Goal: Task Accomplishment & Management: Manage account settings

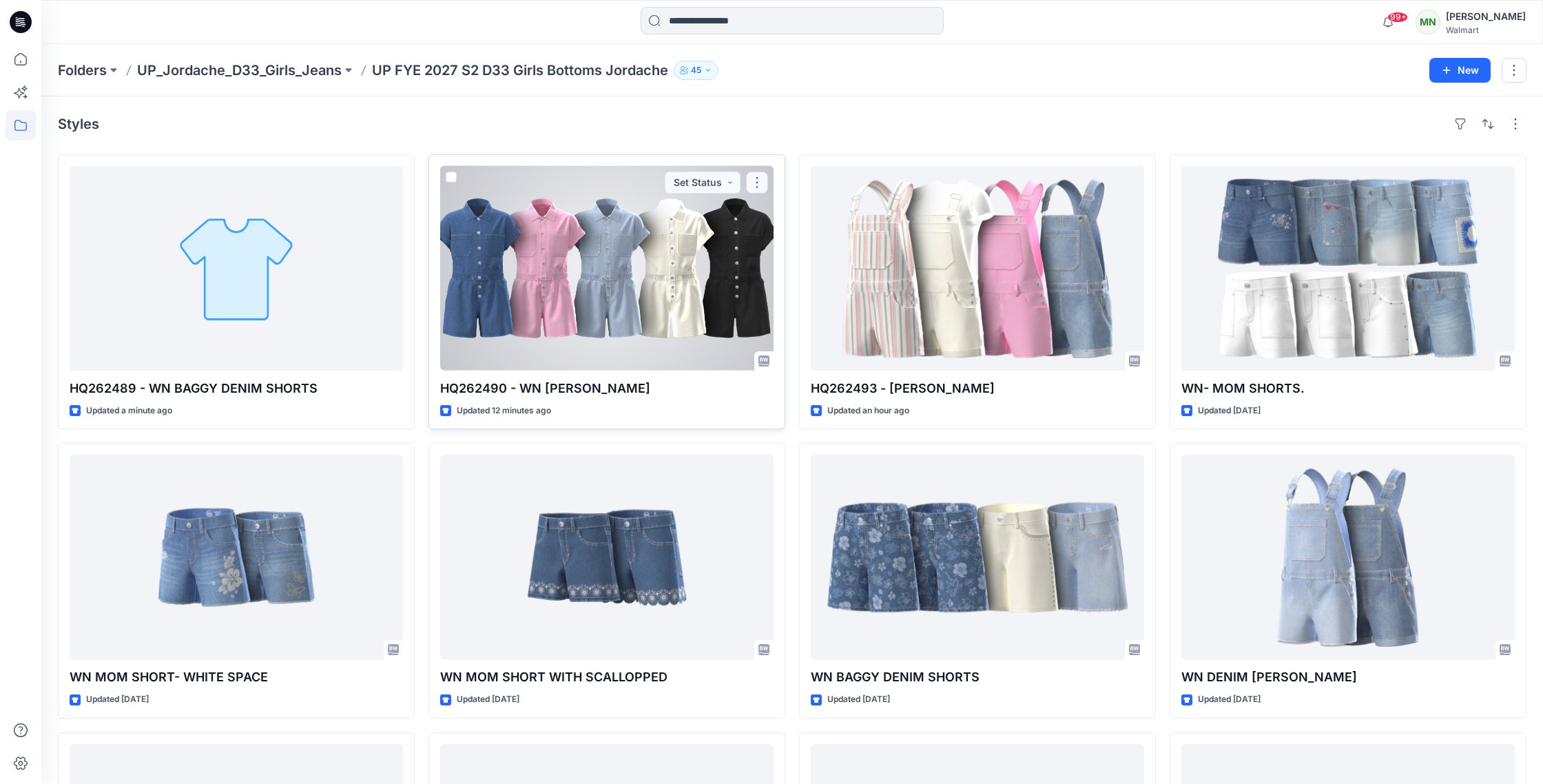
click at [713, 183] on button "button" at bounding box center [757, 183] width 22 height 22
click at [713, 211] on button "Edit" at bounding box center [823, 214] width 149 height 25
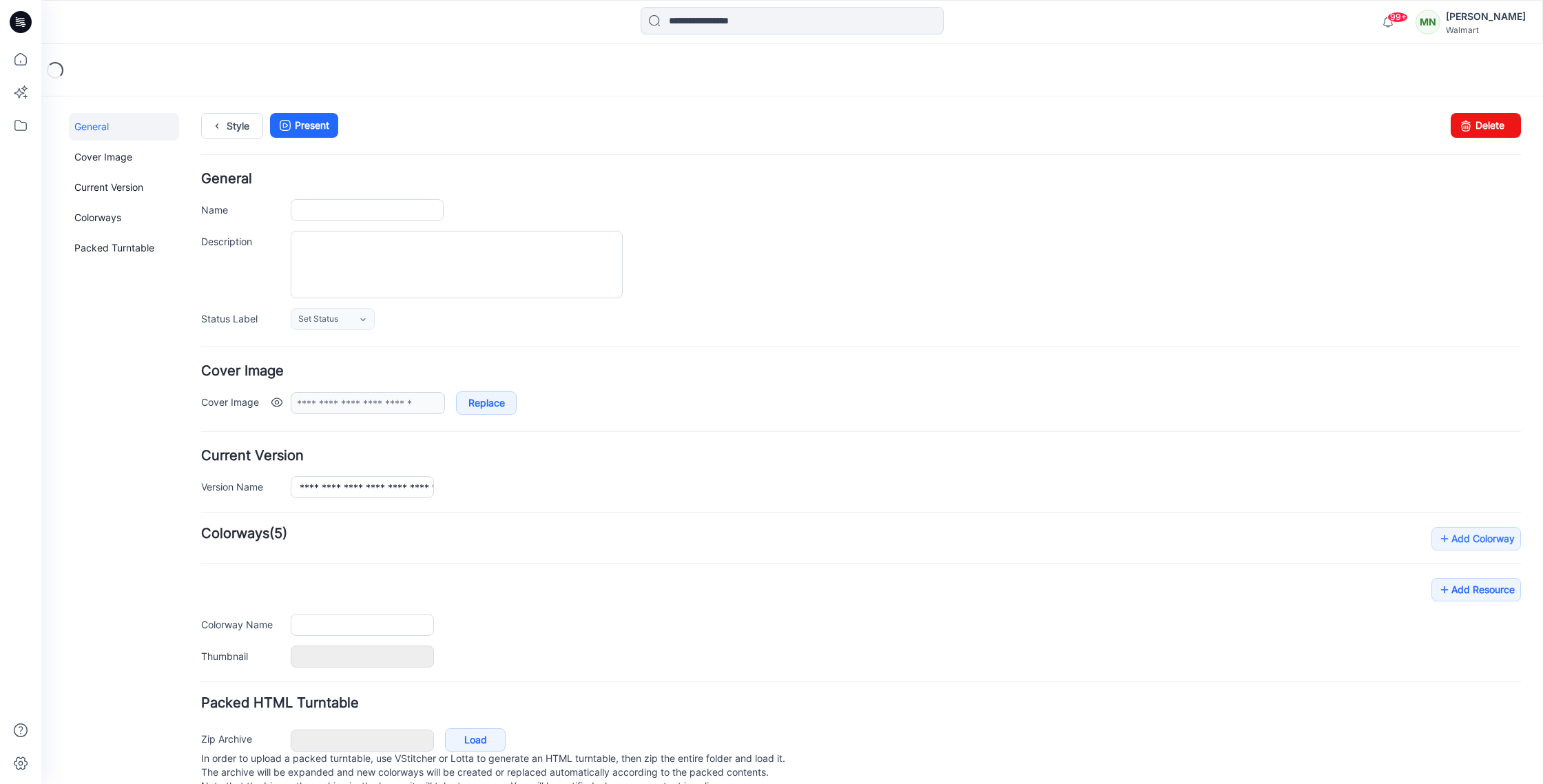
type input "**********"
type input "*******"
type input "**********"
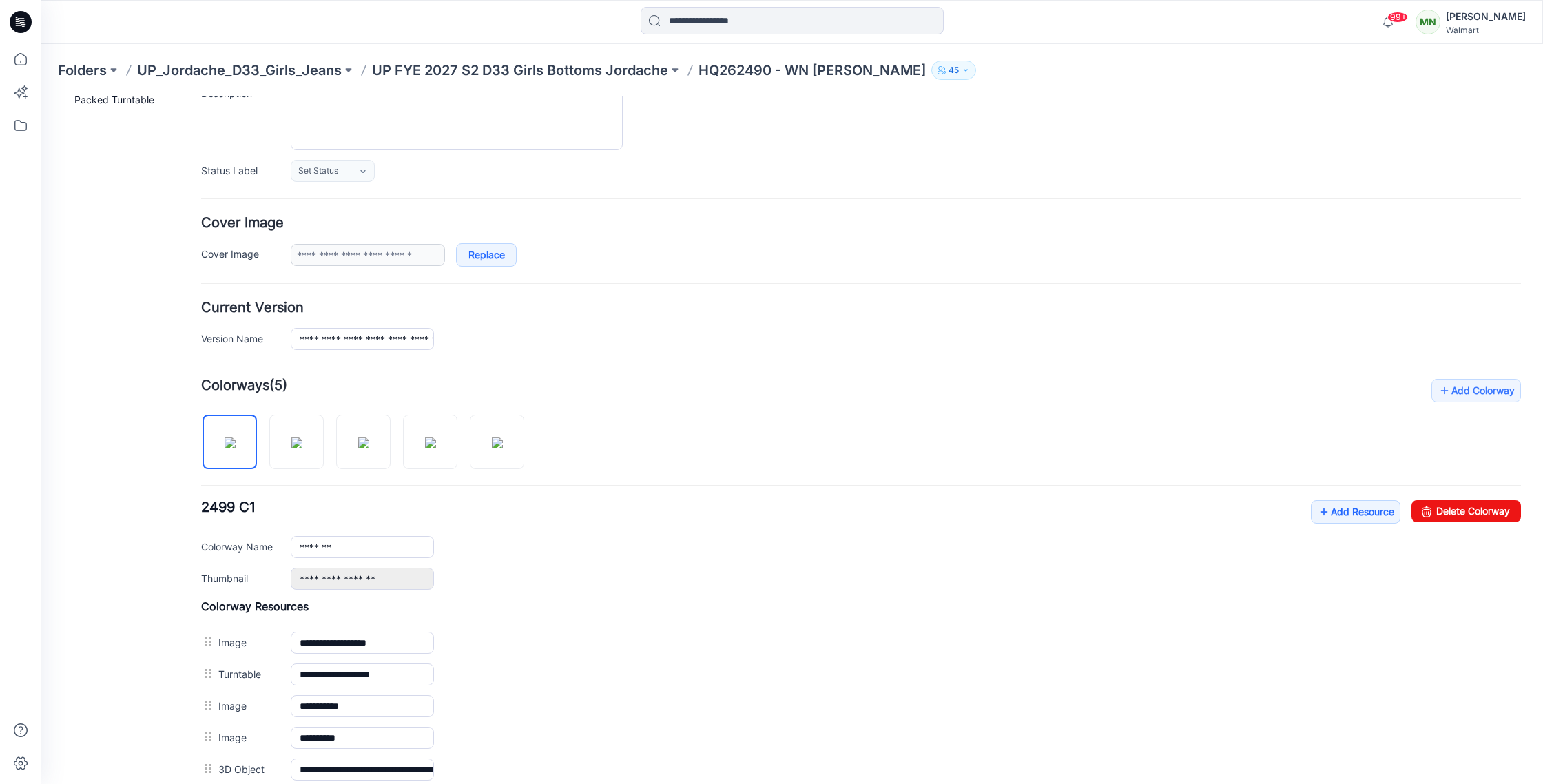
scroll to position [307, 0]
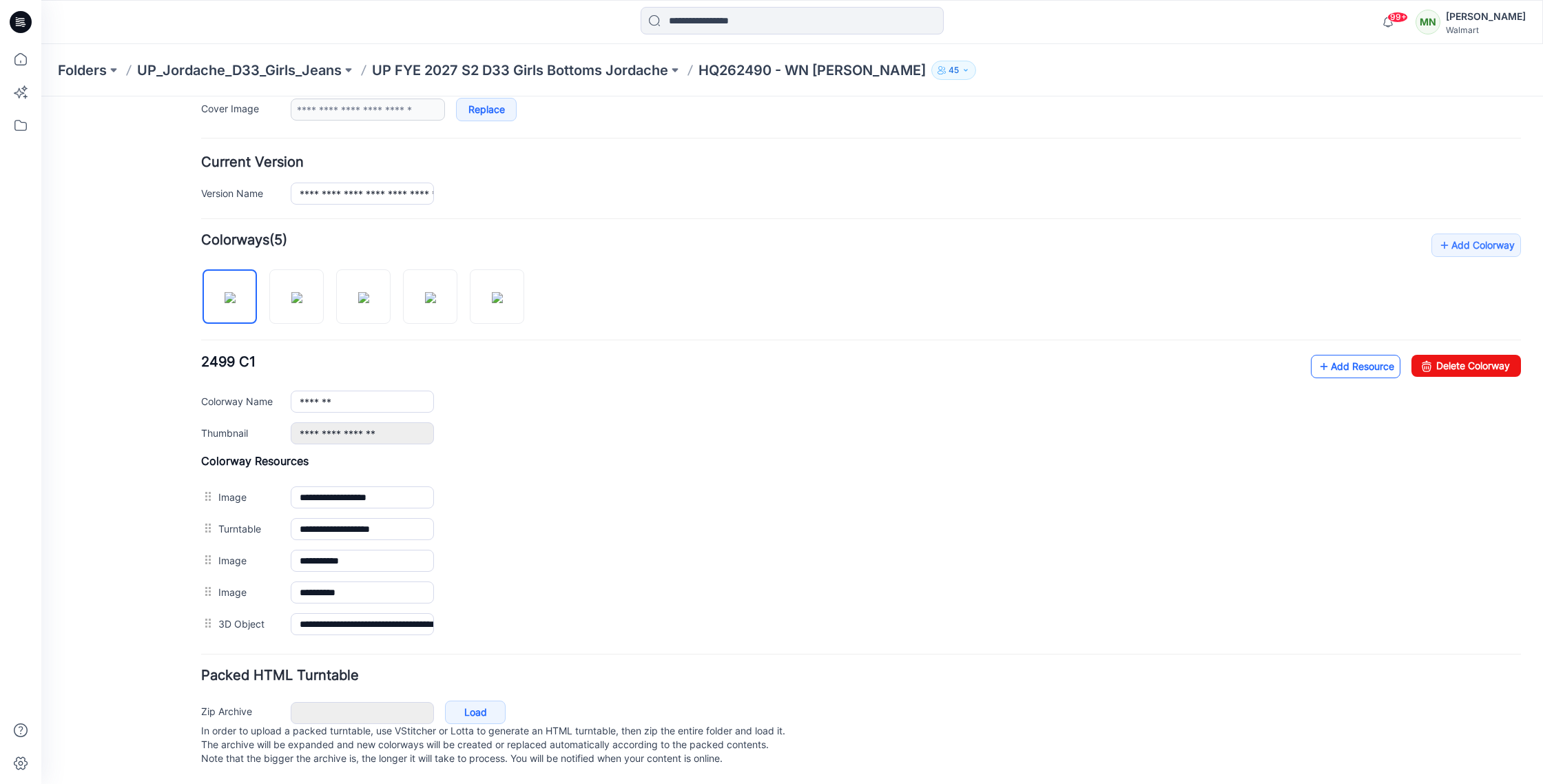
click at [713, 355] on link "Add Resource" at bounding box center [1355, 367] width 89 height 24
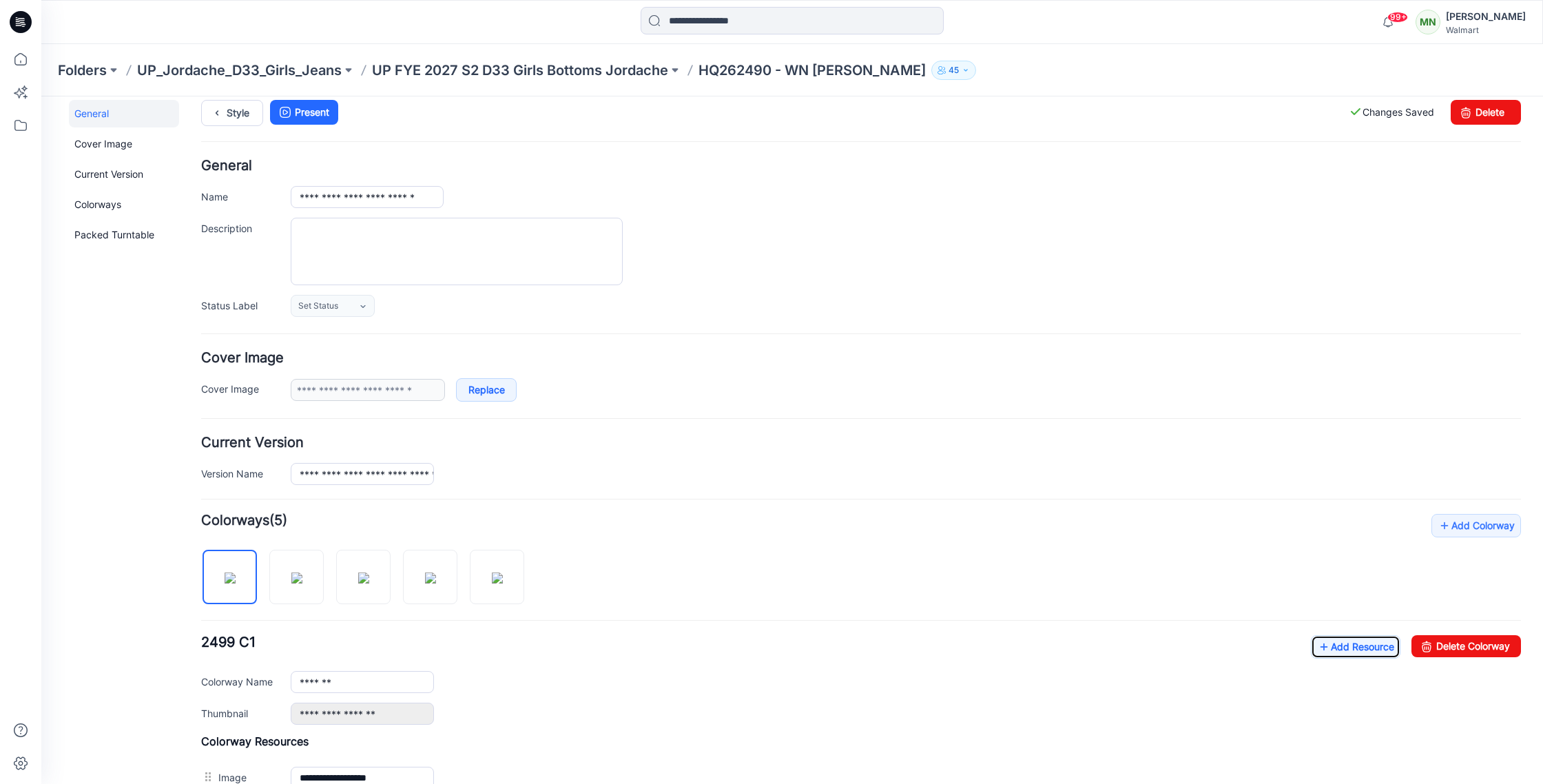
scroll to position [0, 0]
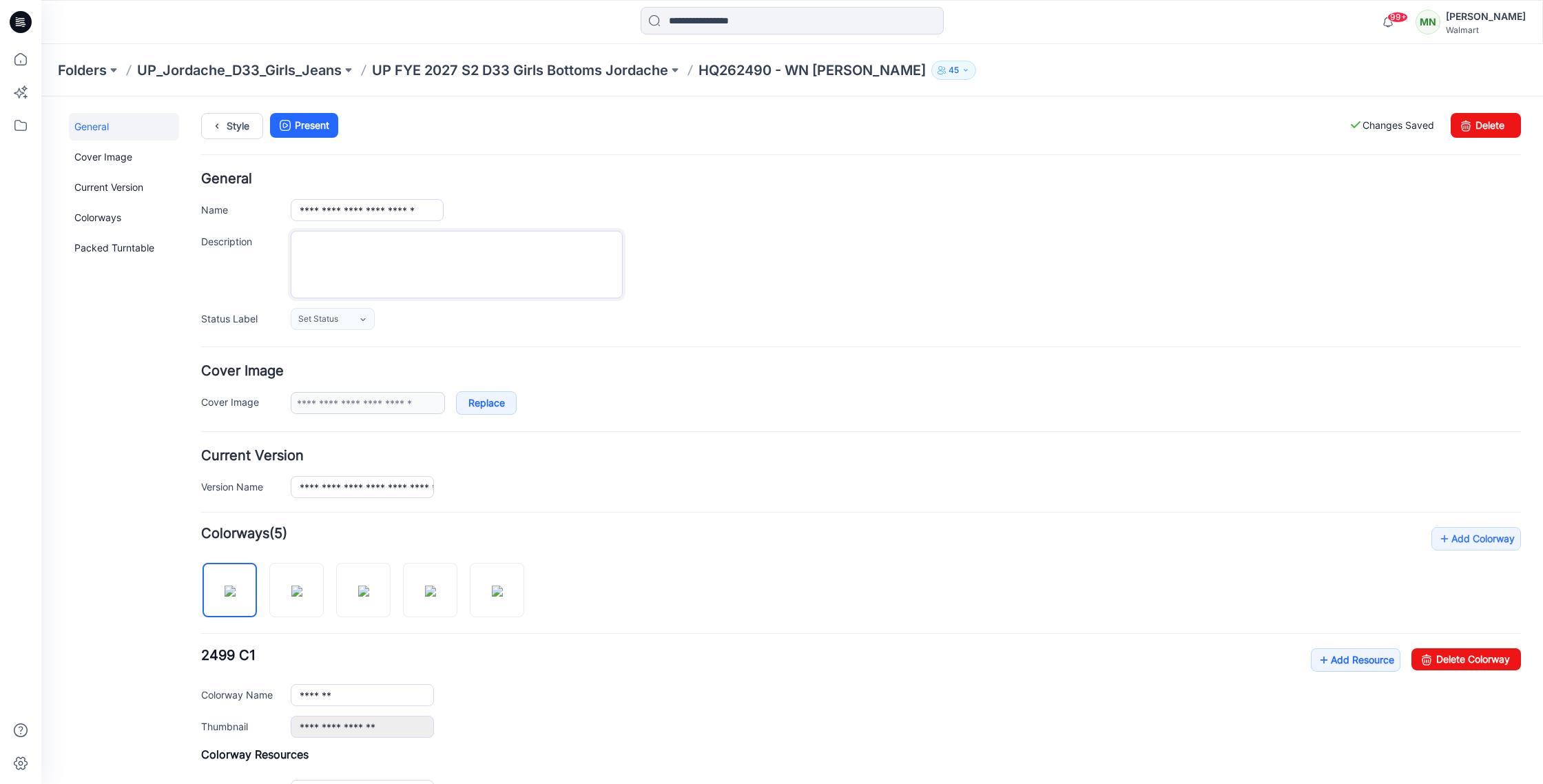
click at [513, 266] on textarea "Description" at bounding box center [457, 264] width 332 height 67
click at [505, 66] on p "UP FYE 2027 S2 D33 Girls Bottoms Jordache" at bounding box center [519, 70] width 296 height 19
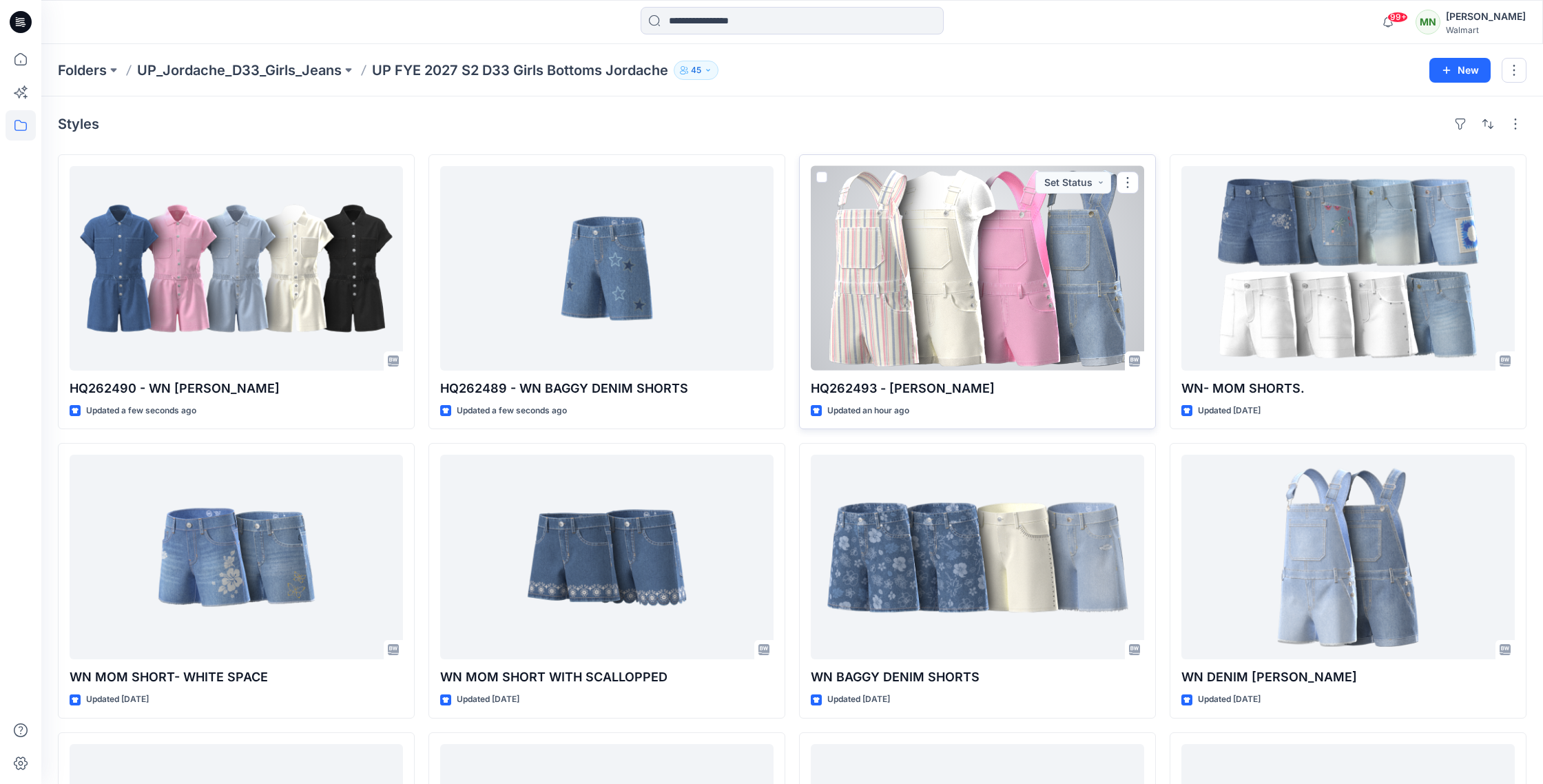
click at [713, 272] on div at bounding box center [978, 268] width 334 height 205
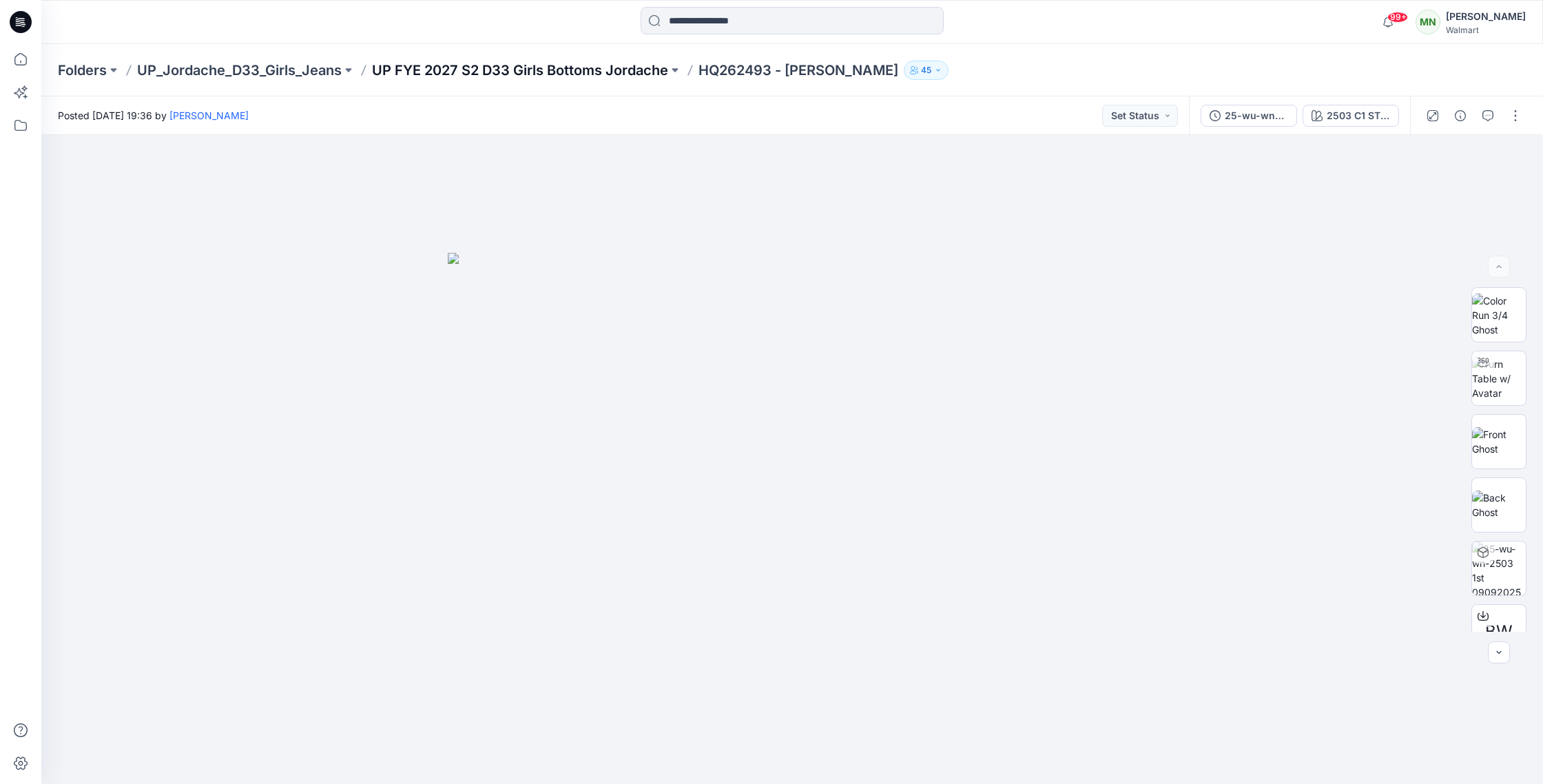
click at [516, 70] on p "UP FYE 2027 S2 D33 Girls Bottoms Jordache" at bounding box center [519, 70] width 296 height 19
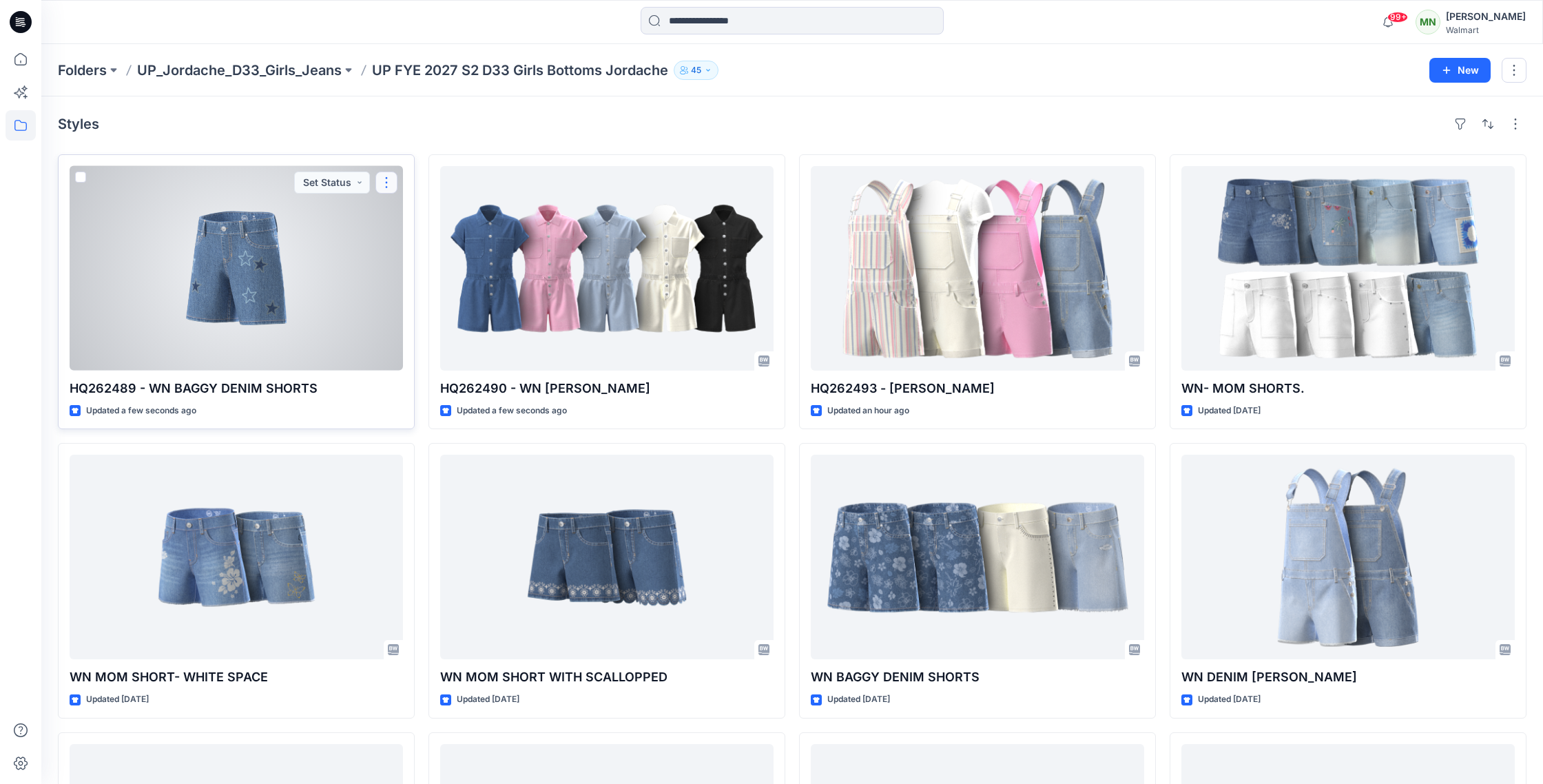
click at [388, 183] on button "button" at bounding box center [387, 183] width 22 height 22
click at [425, 218] on button "Edit" at bounding box center [452, 214] width 149 height 25
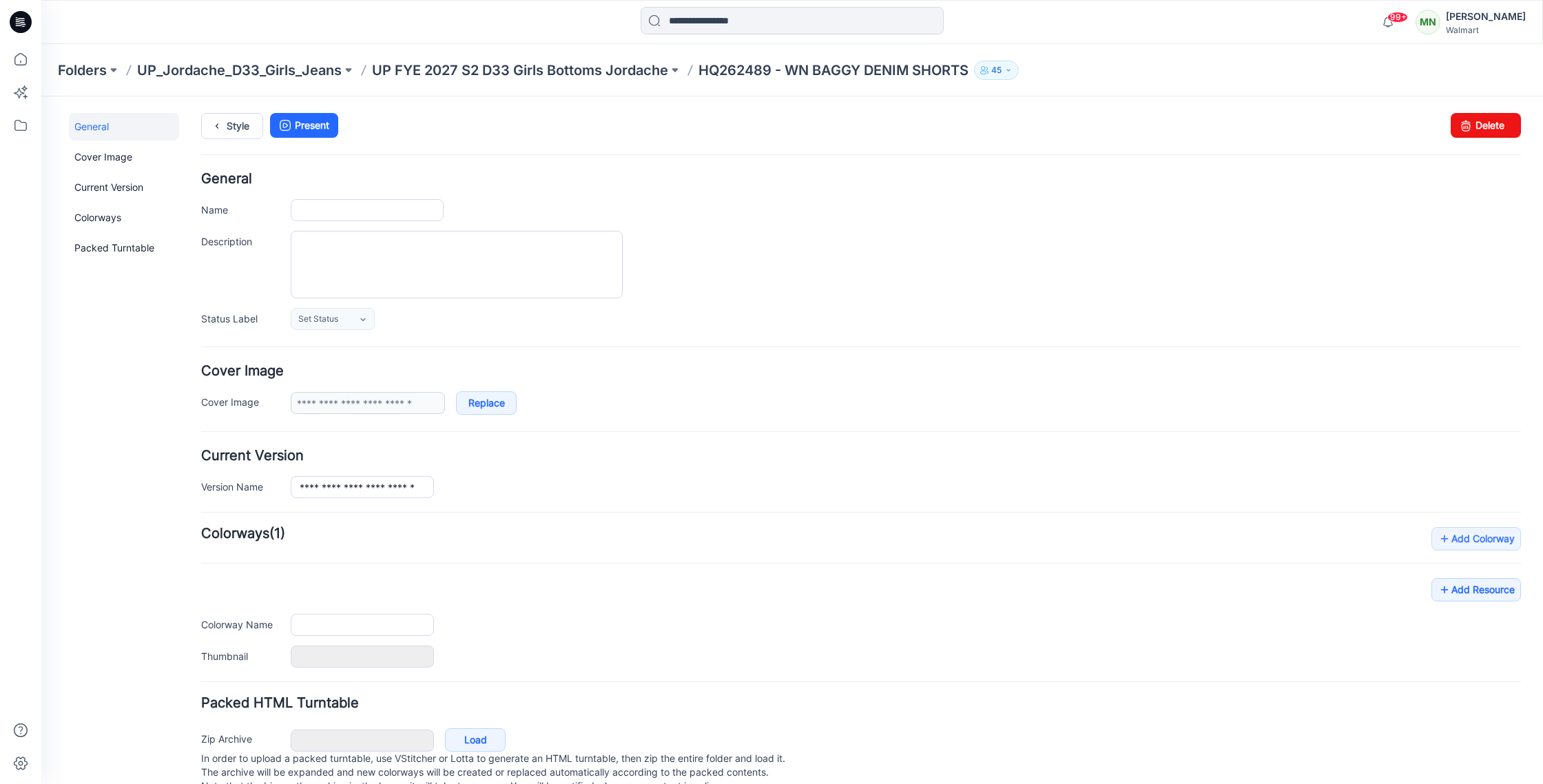
type input "**********"
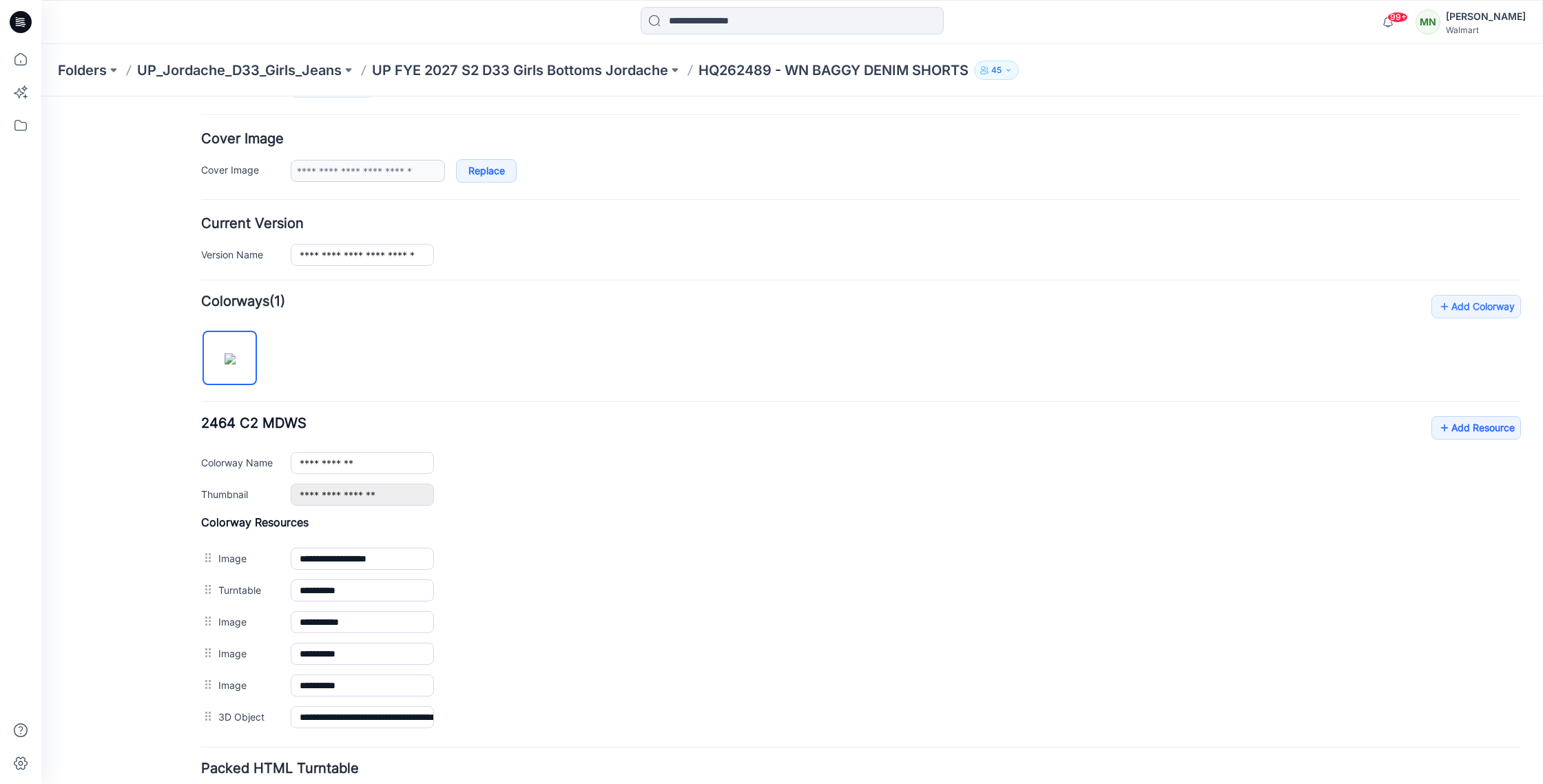
scroll to position [340, 0]
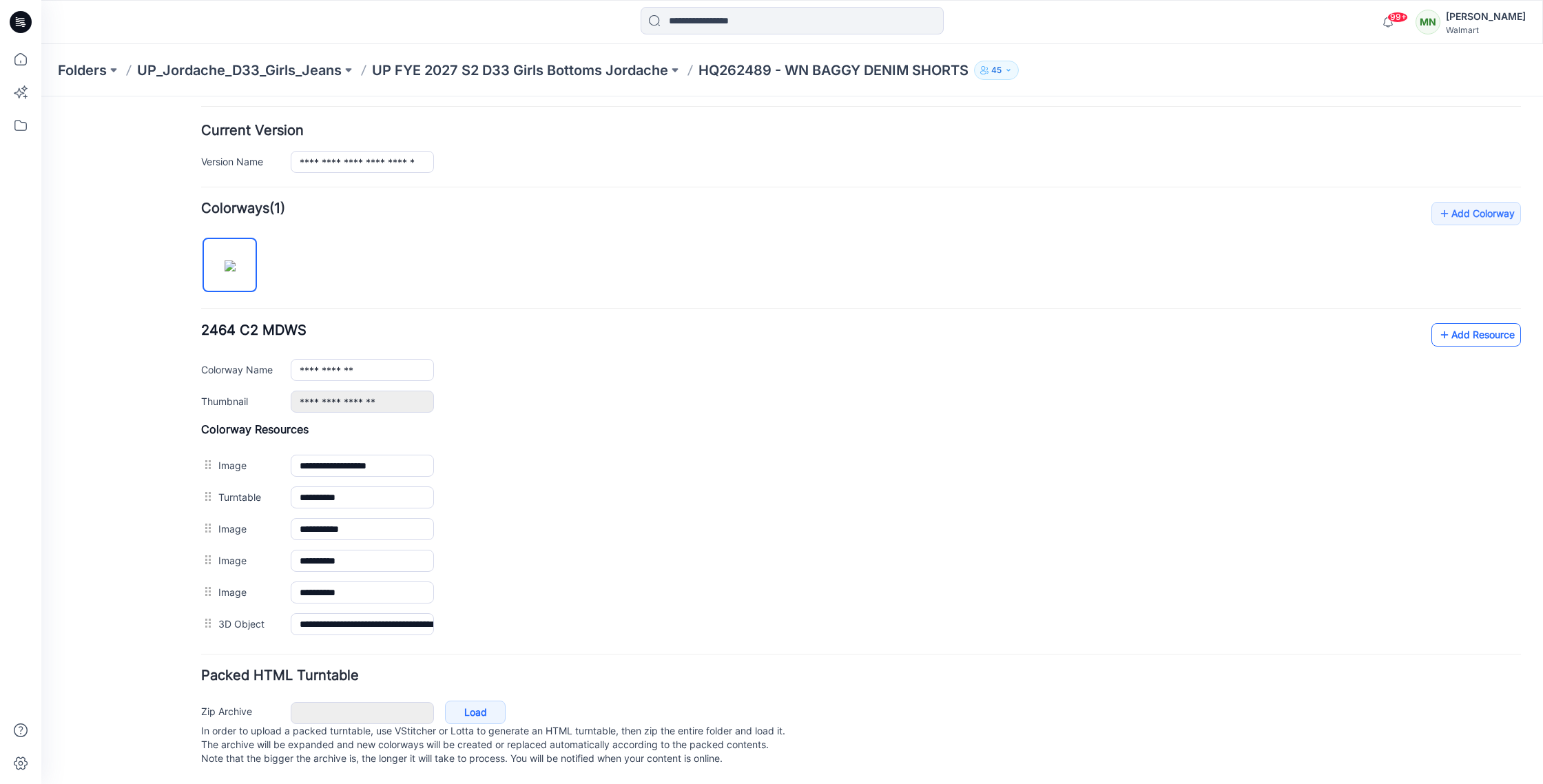
click at [713, 323] on link "Add Resource" at bounding box center [1476, 335] width 89 height 24
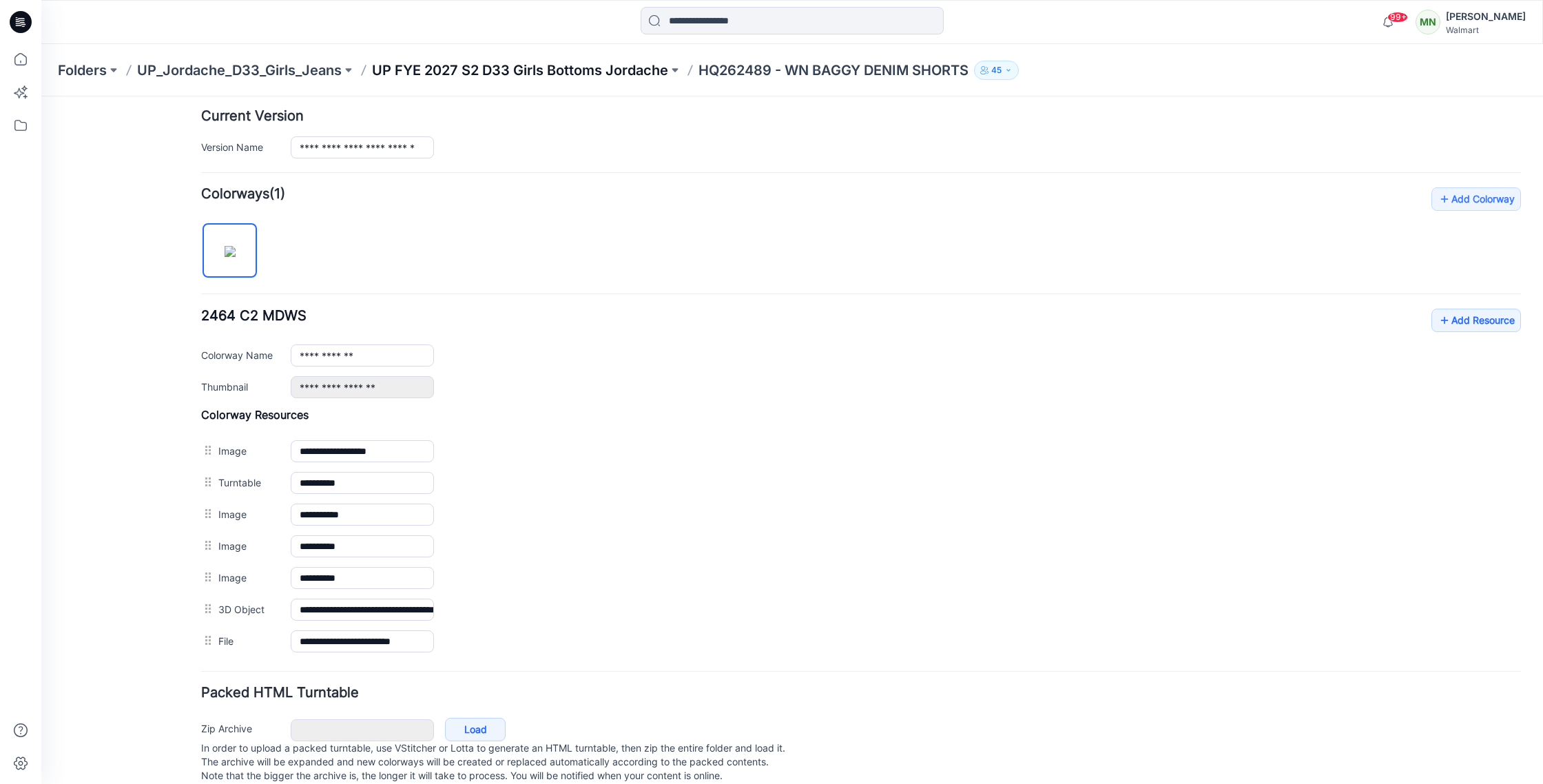
click at [537, 70] on p "UP FYE 2027 S2 D33 Girls Bottoms Jordache" at bounding box center [519, 70] width 296 height 19
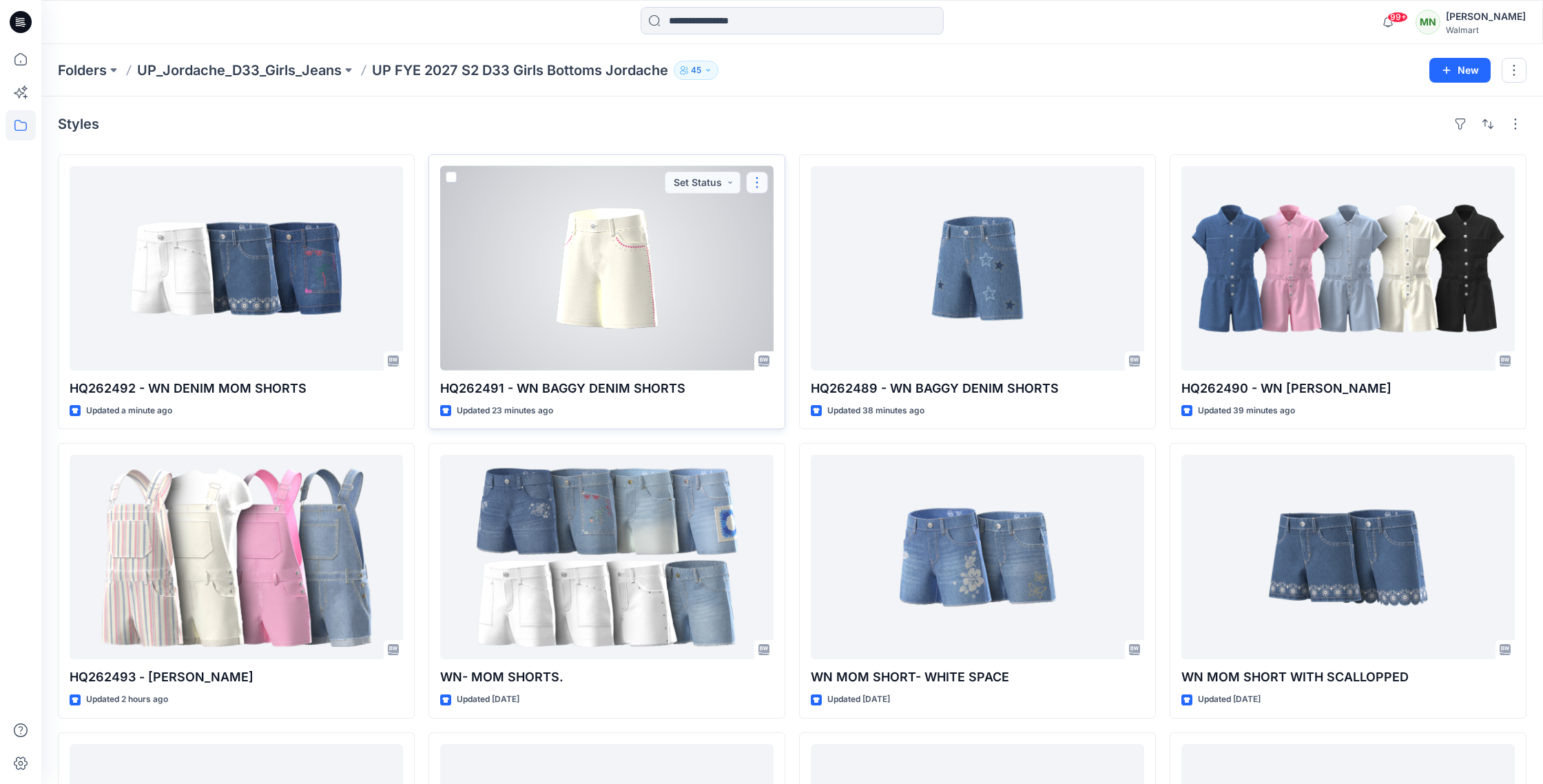
click at [760, 181] on button "button" at bounding box center [757, 183] width 22 height 22
click at [789, 211] on p "Edit" at bounding box center [782, 214] width 17 height 14
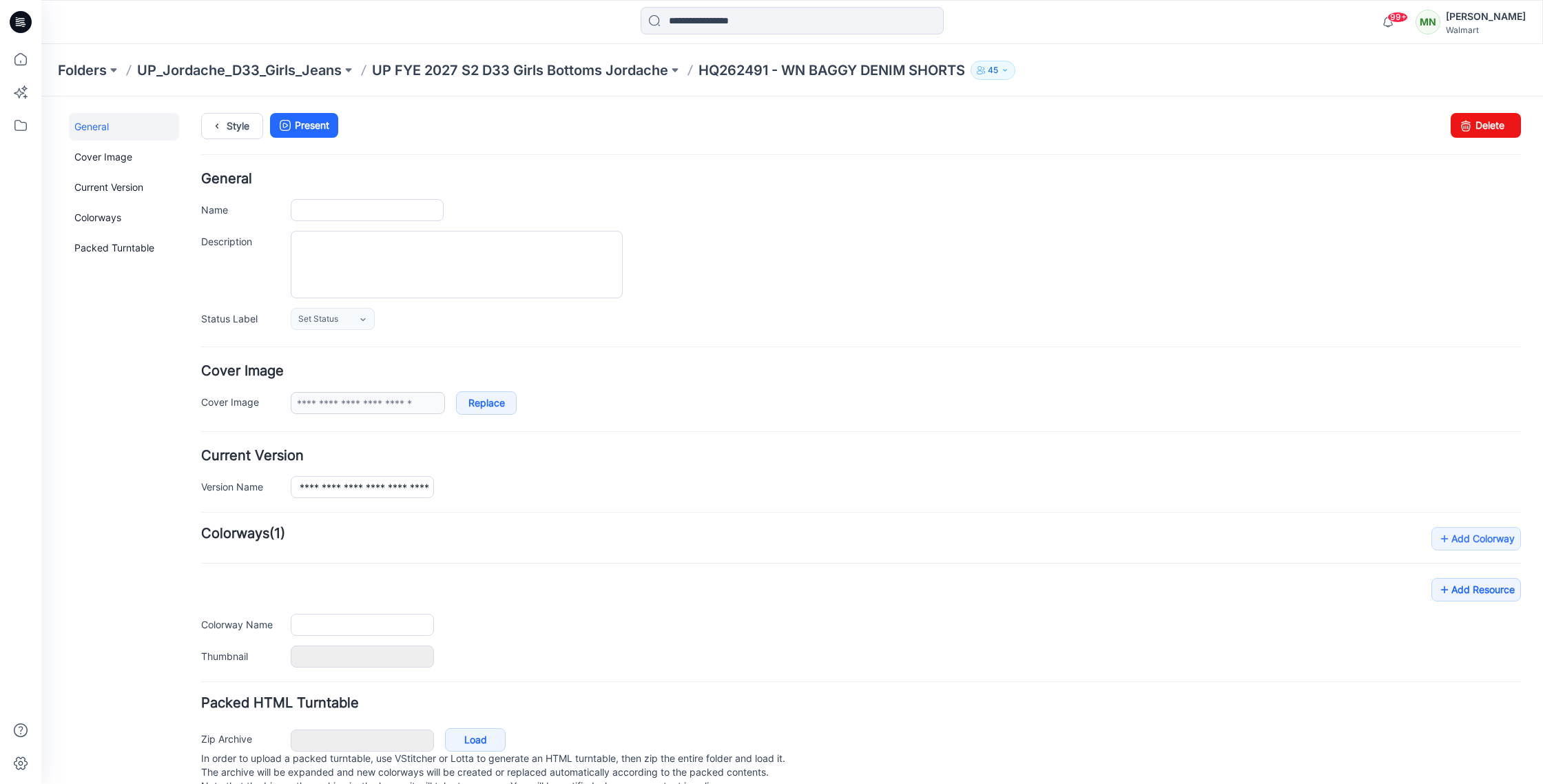
type input "**********"
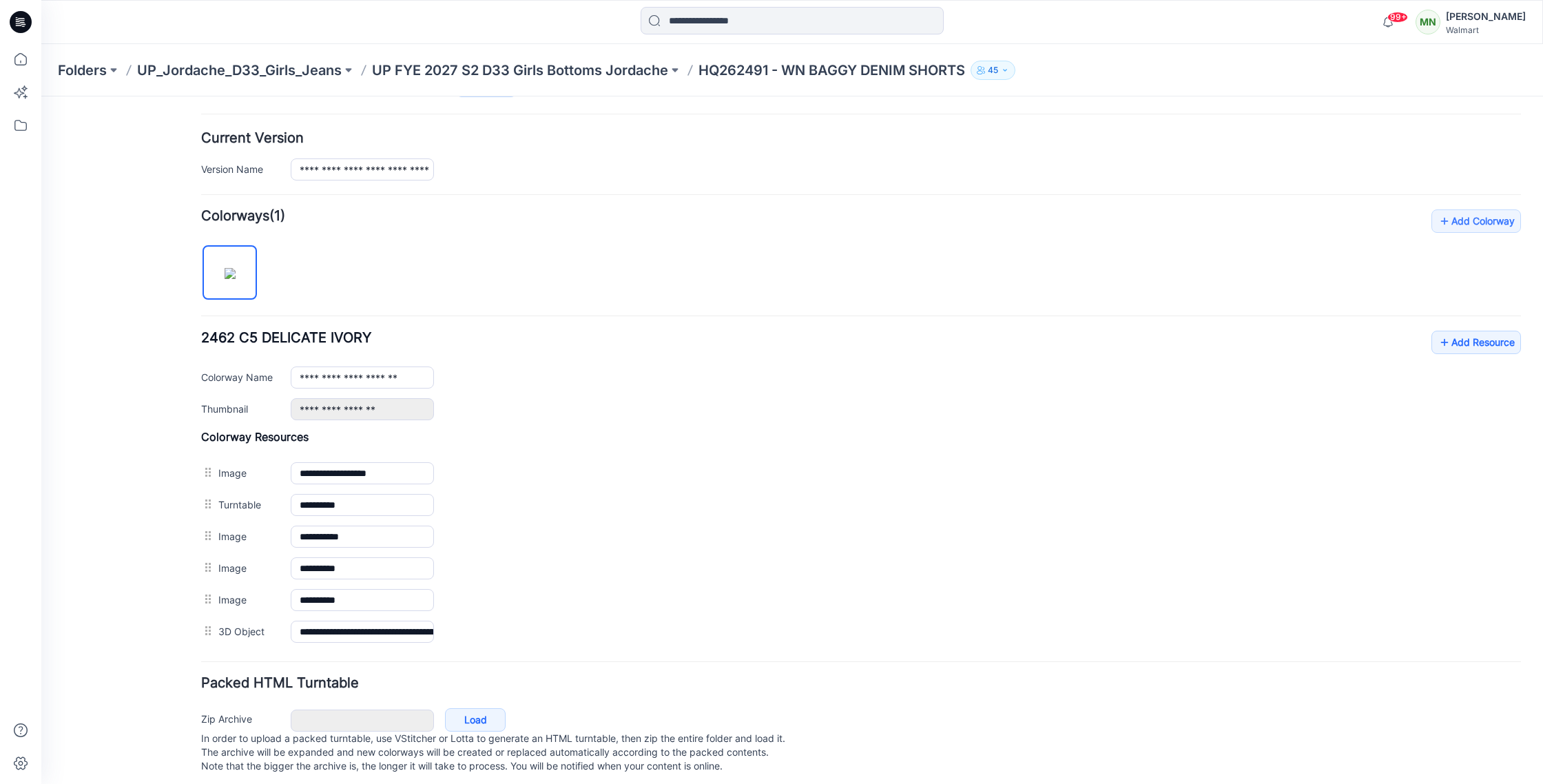
scroll to position [340, 0]
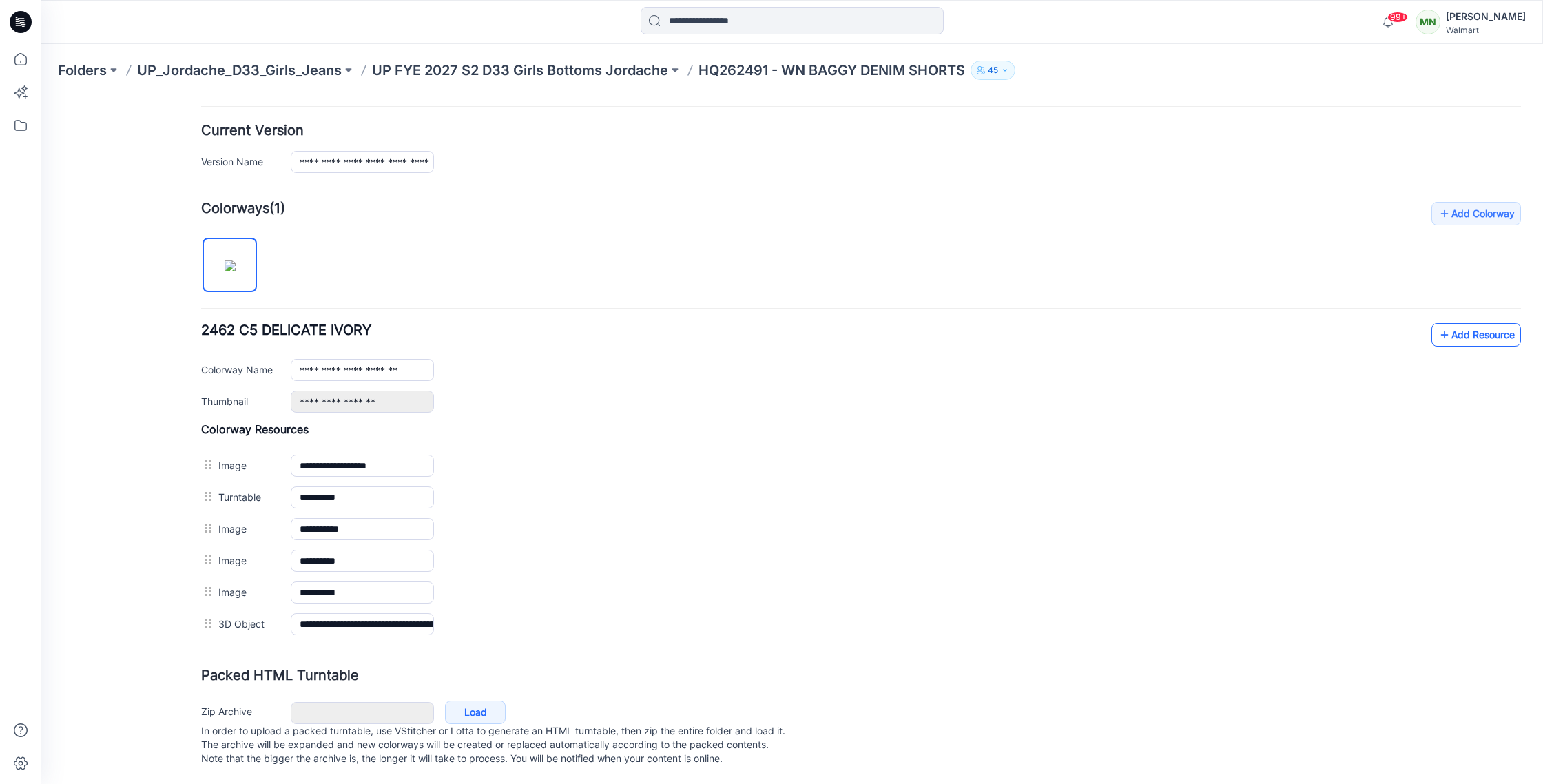
click at [1501, 326] on link "Add Resource" at bounding box center [1476, 335] width 89 height 24
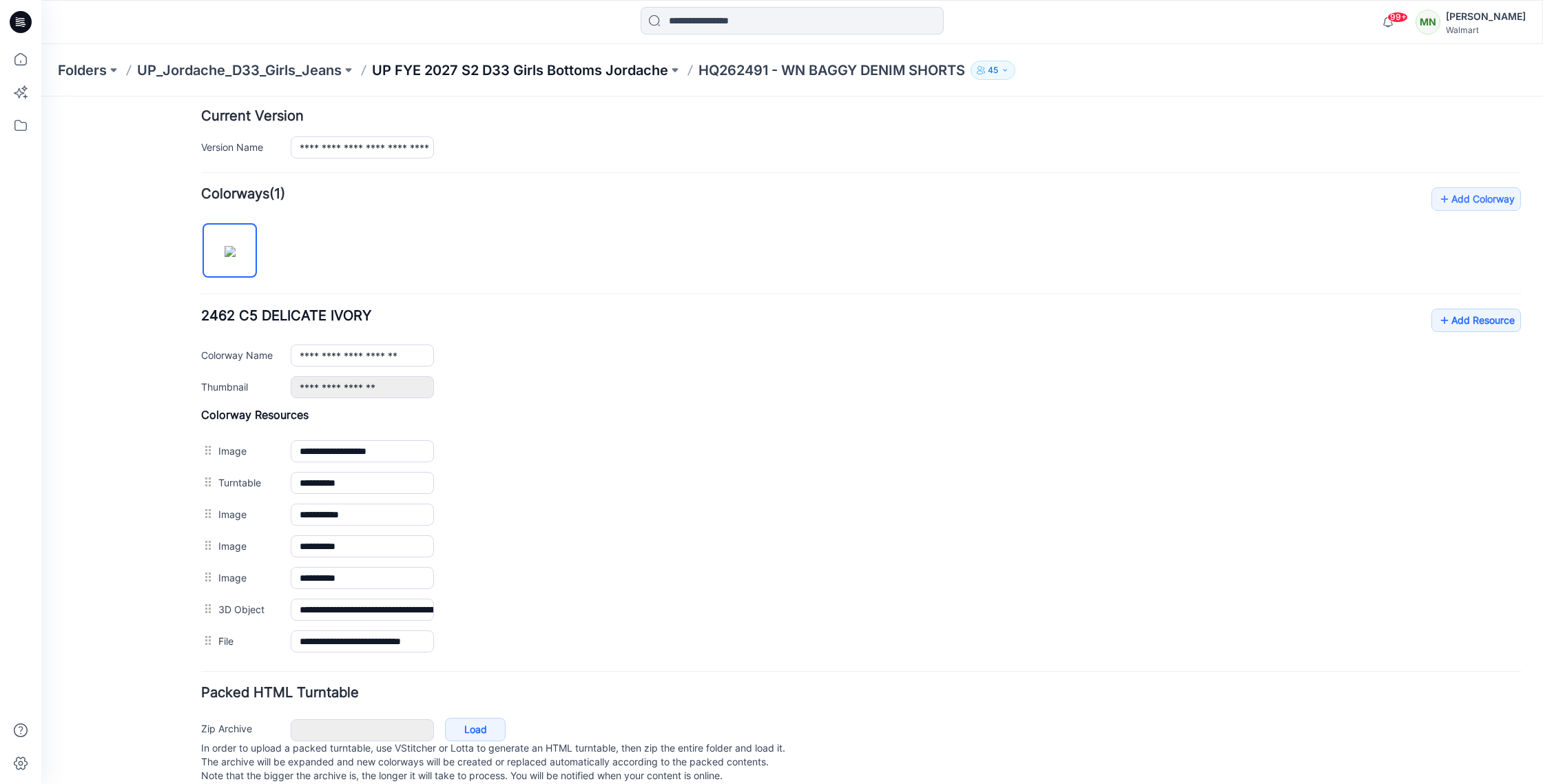
click at [597, 67] on p "UP FYE 2027 S2 D33 Girls Bottoms Jordache" at bounding box center [519, 70] width 296 height 19
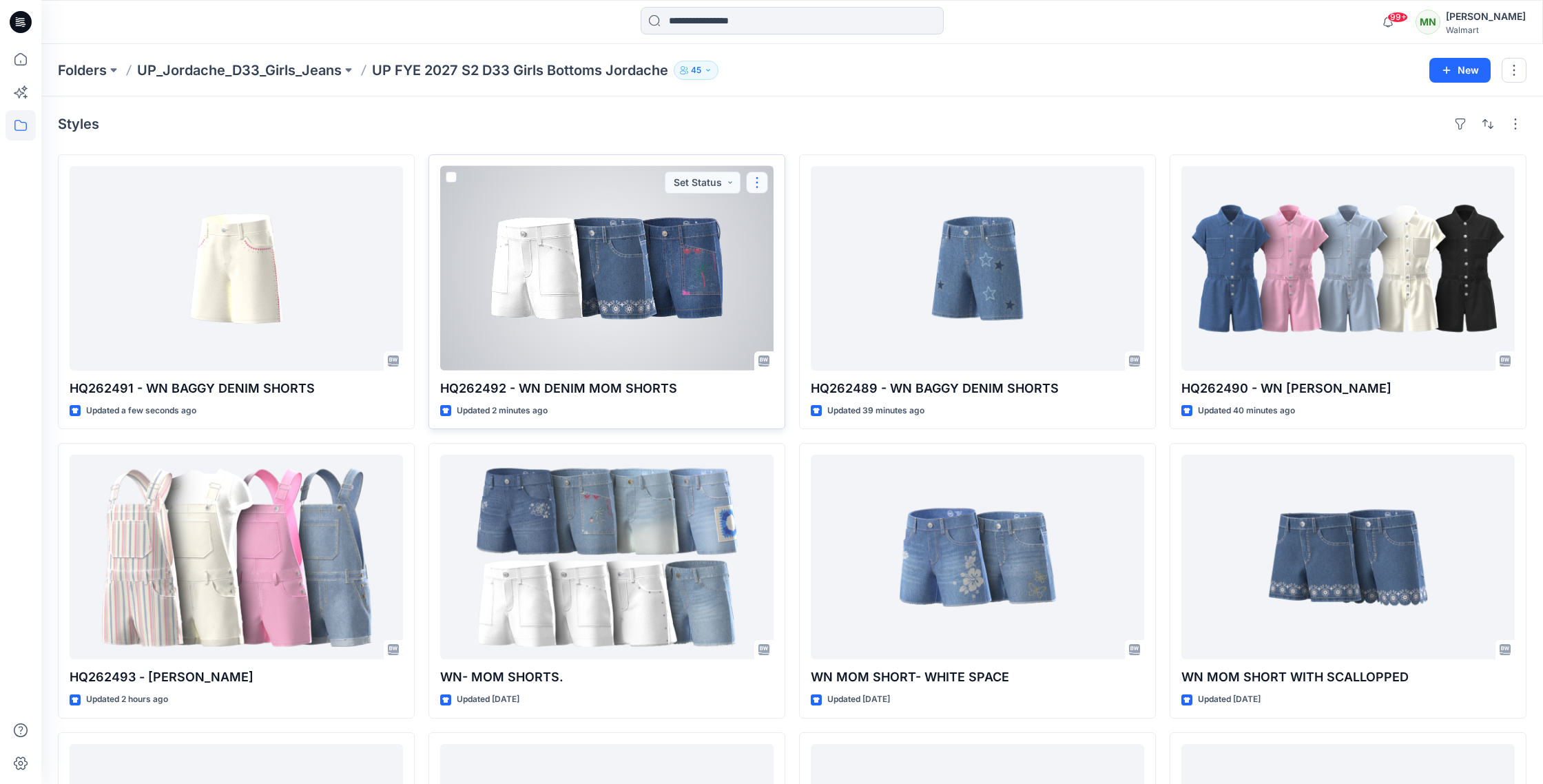
click at [760, 179] on button "button" at bounding box center [757, 183] width 22 height 22
click at [778, 210] on p "Edit" at bounding box center [782, 214] width 17 height 14
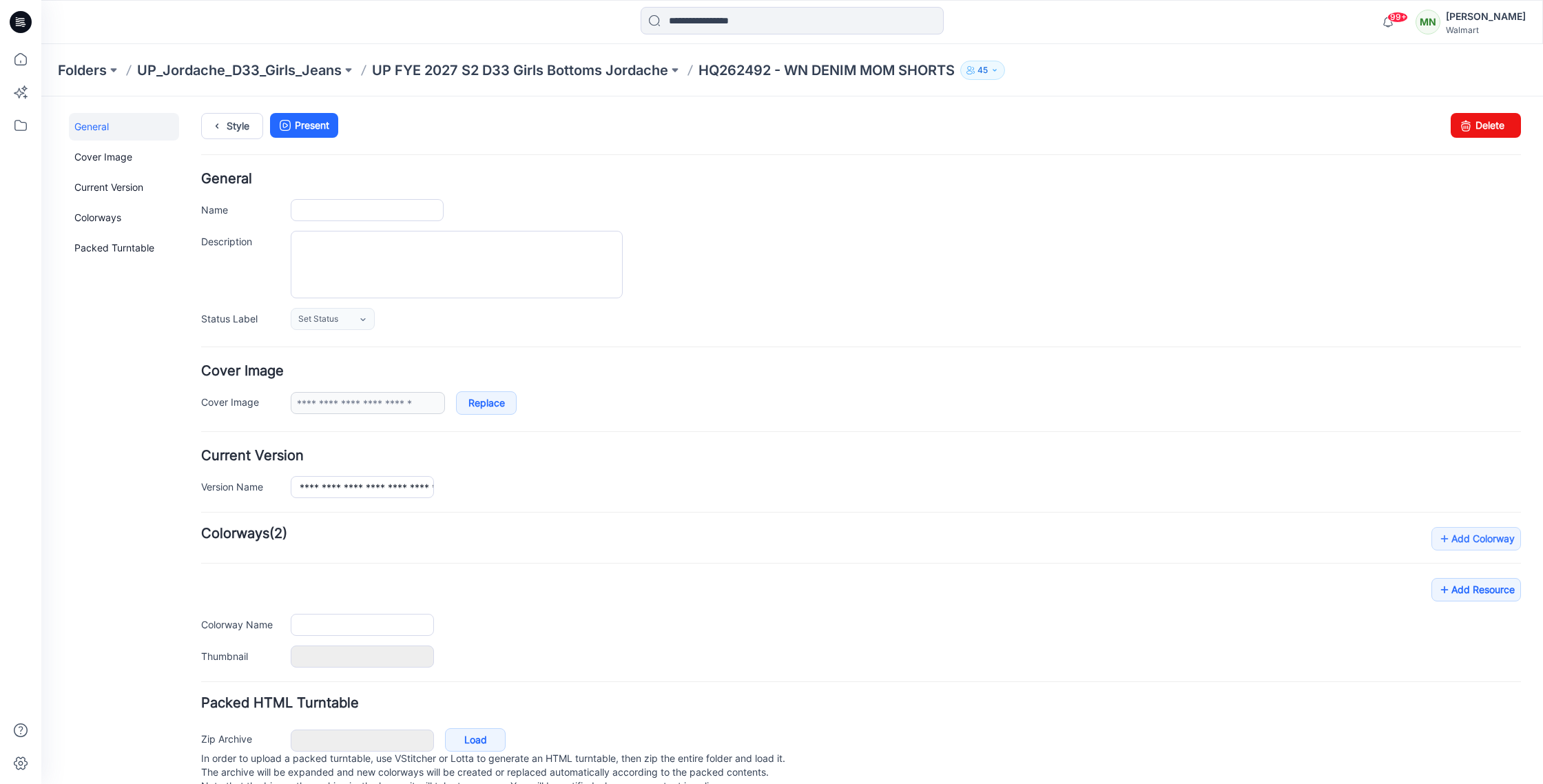
type input "**********"
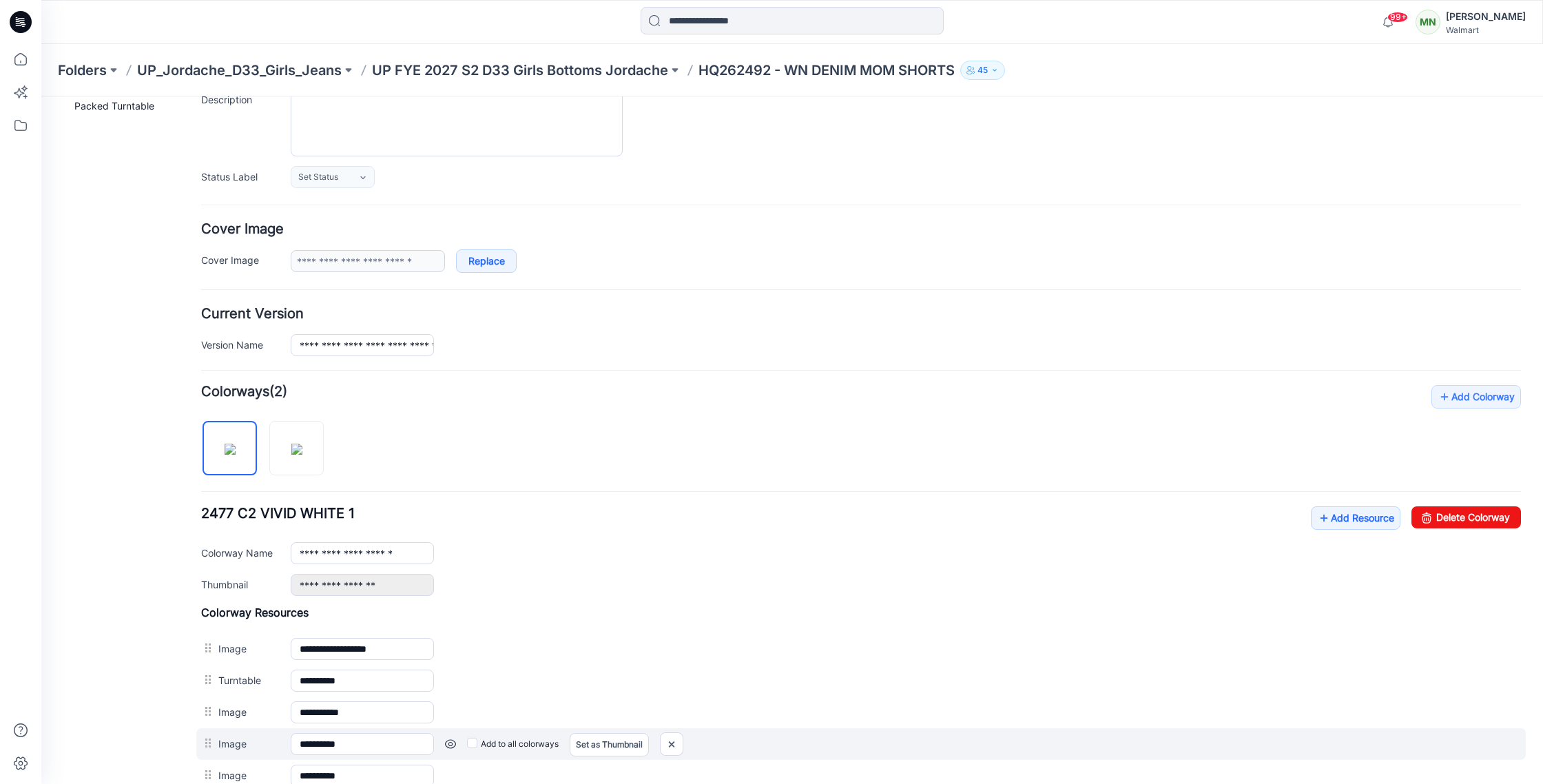
scroll to position [144, 0]
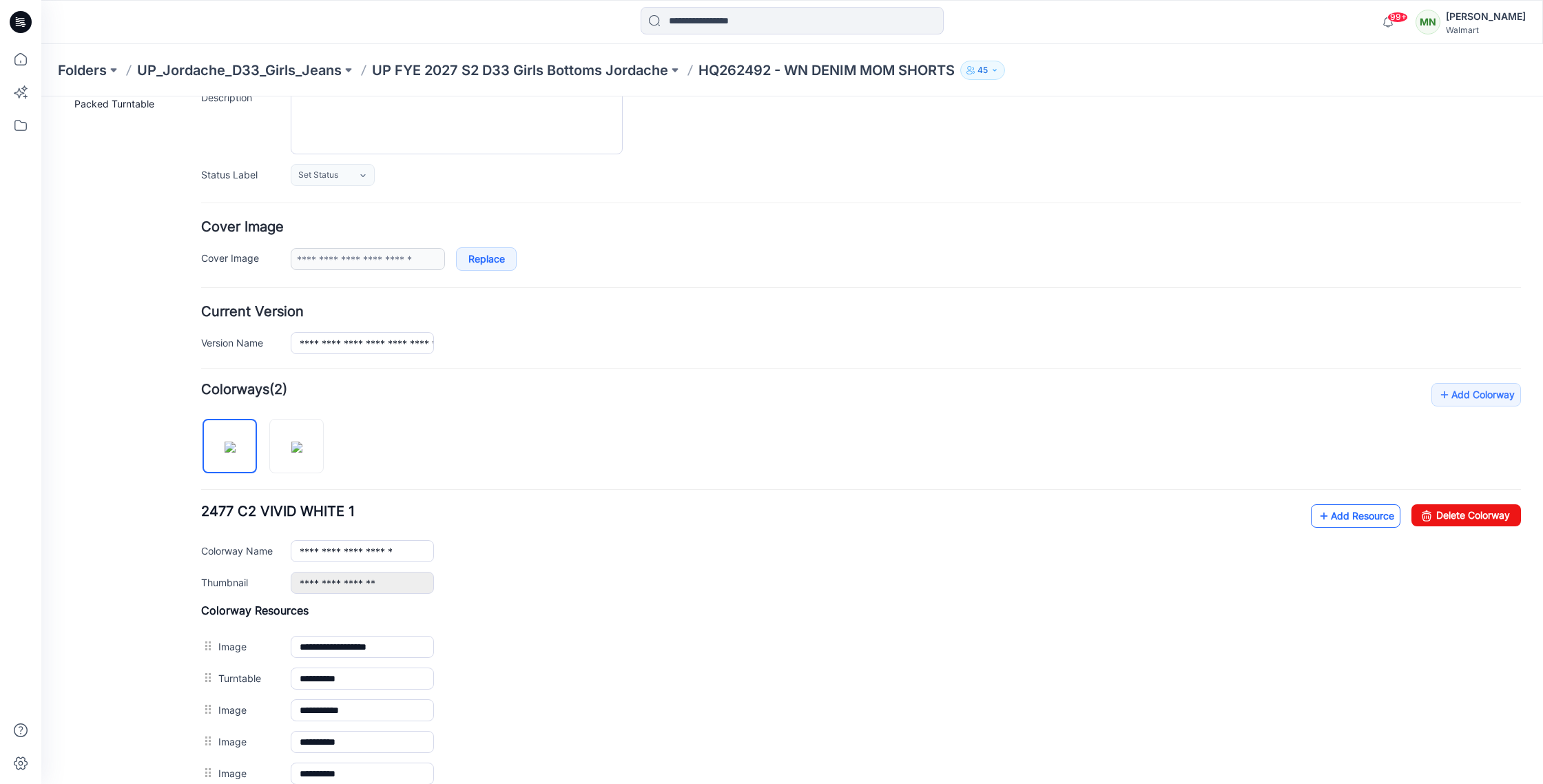
click at [1369, 514] on link "Add Resource" at bounding box center [1355, 516] width 89 height 24
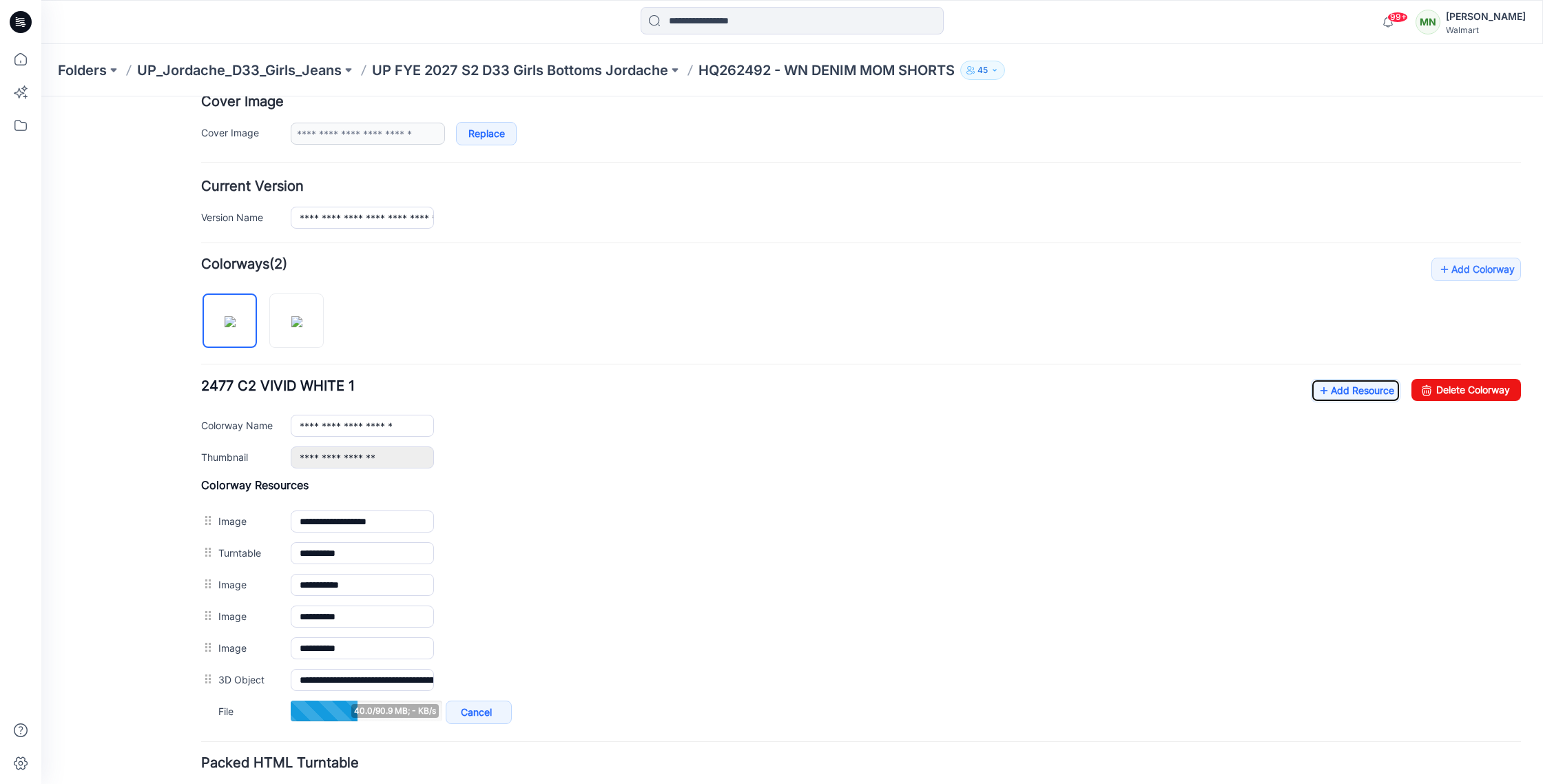
scroll to position [281, 0]
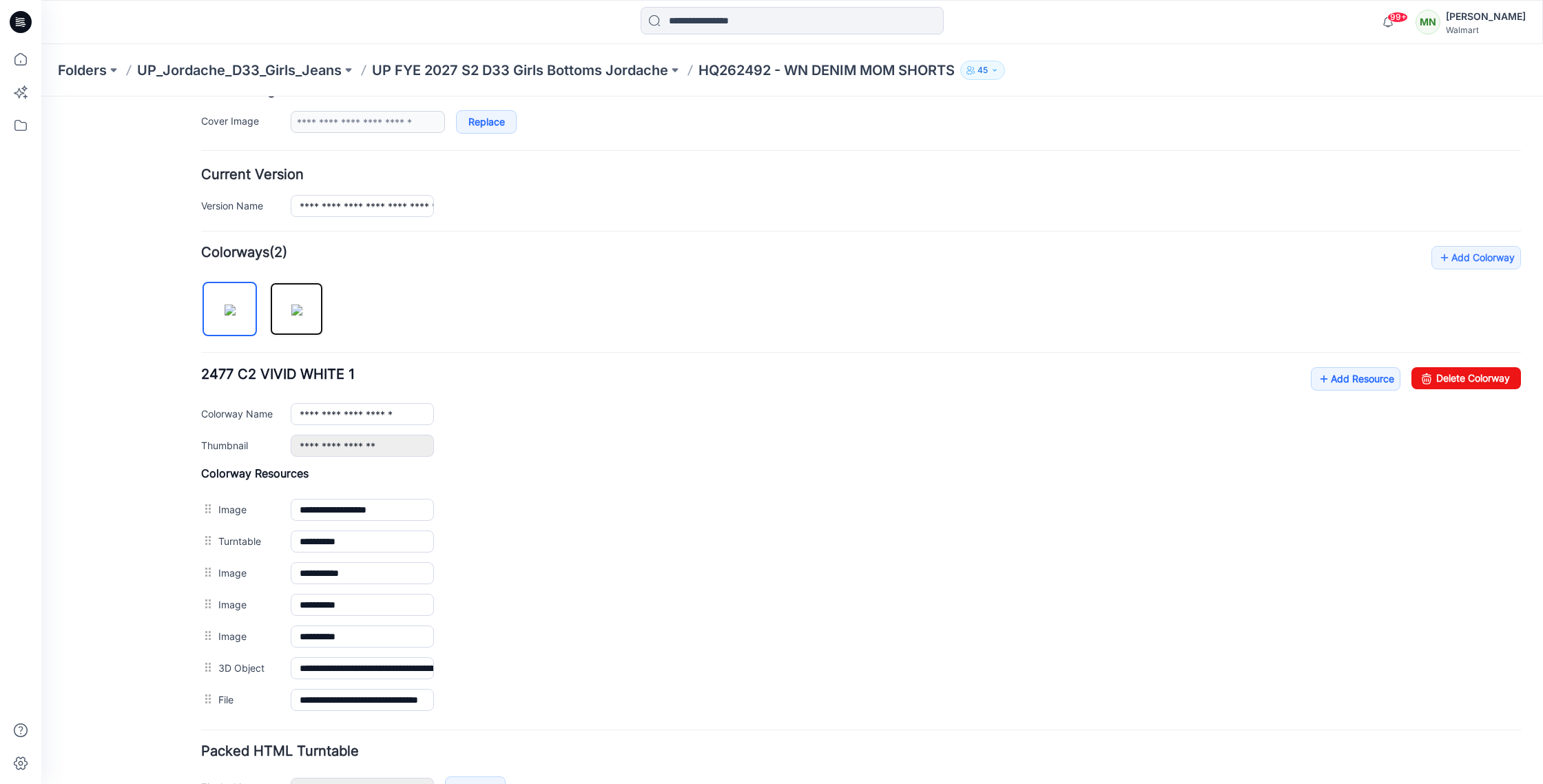
drag, startPoint x: 292, startPoint y: 306, endPoint x: 515, endPoint y: 340, distance: 225.6
click at [294, 306] on img at bounding box center [297, 310] width 11 height 11
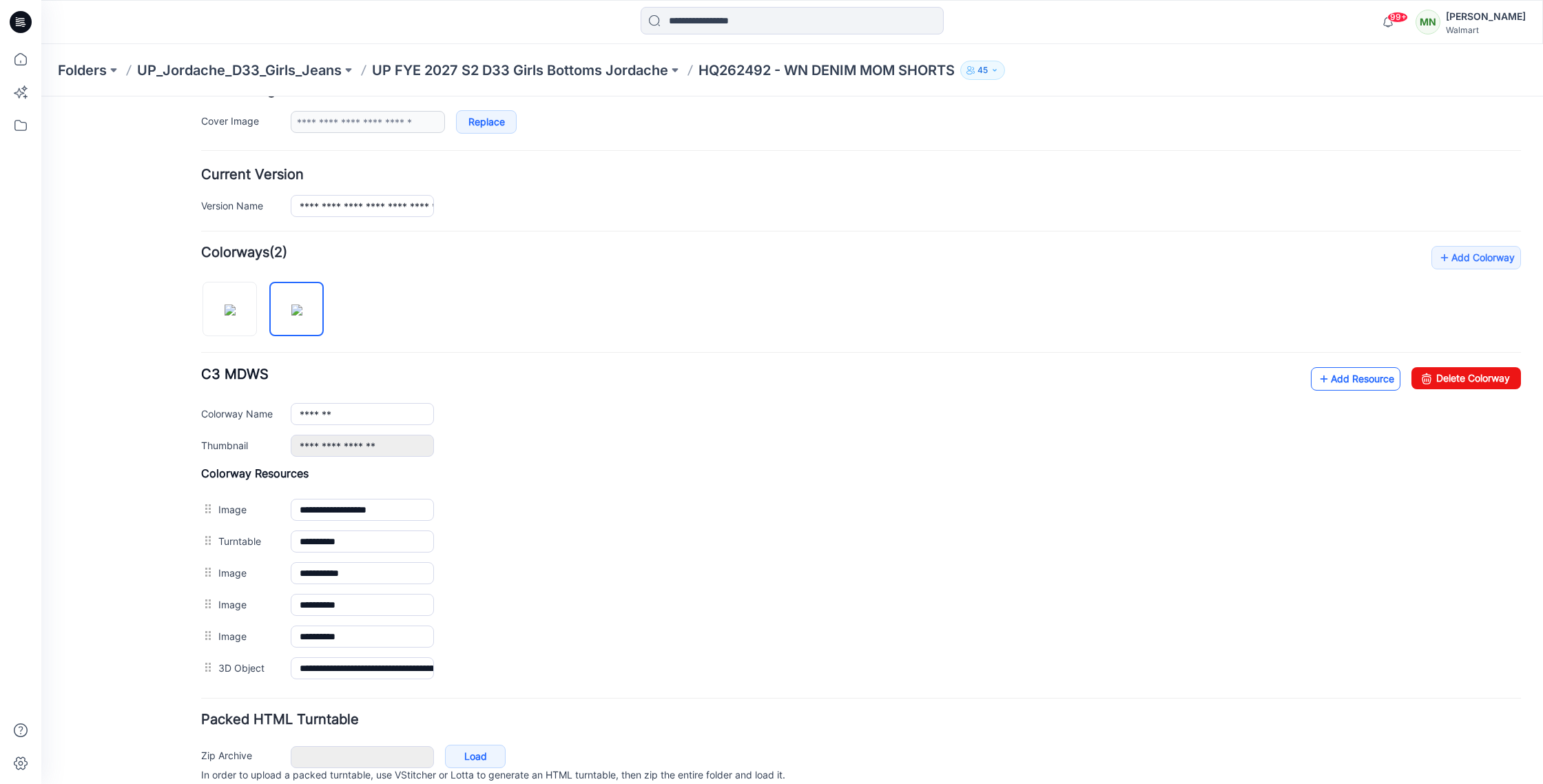
click at [1349, 377] on link "Add Resource" at bounding box center [1355, 379] width 89 height 24
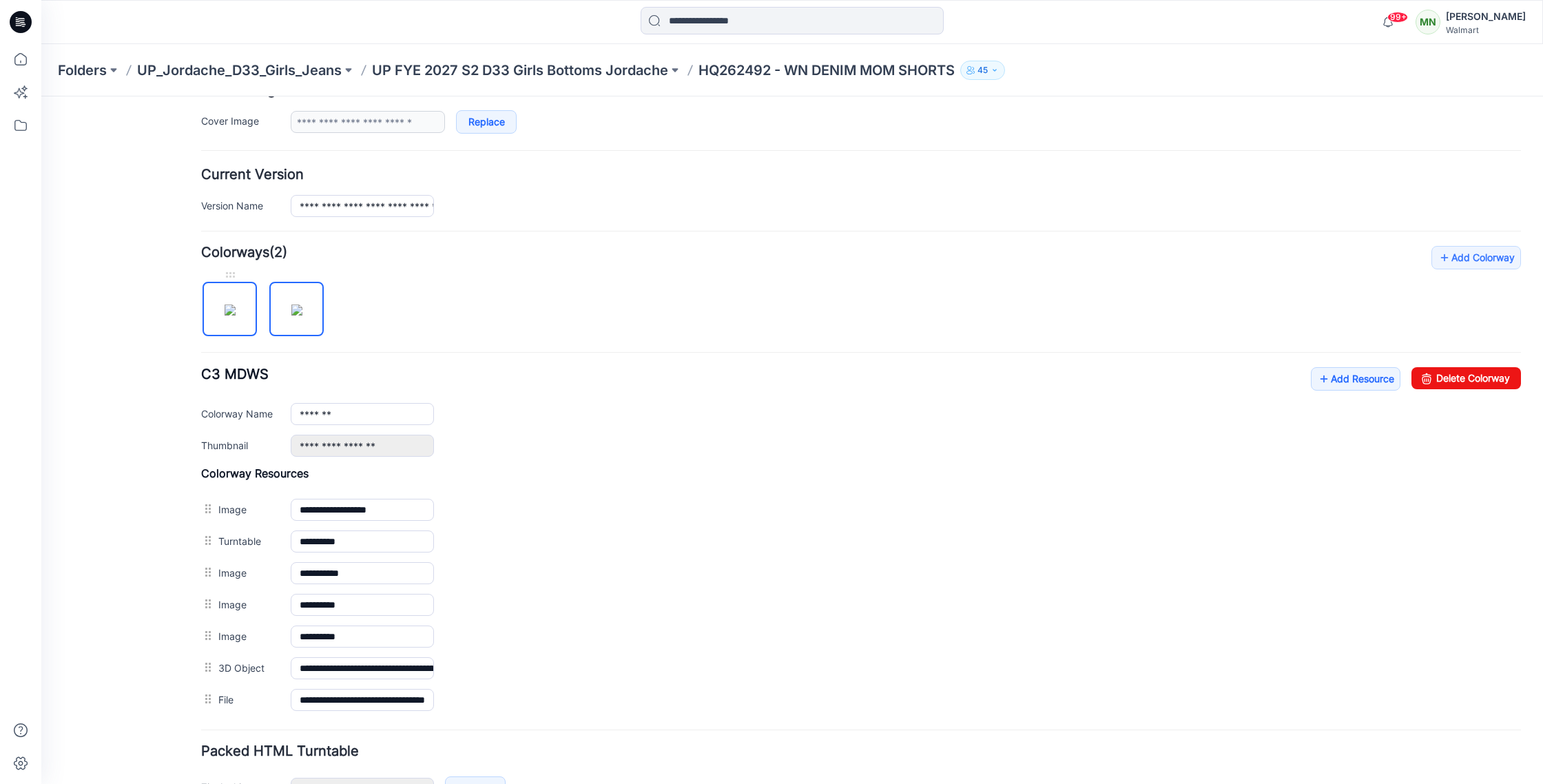
click at [232, 304] on img at bounding box center [230, 310] width 11 height 11
type input "**********"
click at [544, 66] on p "UP FYE 2027 S2 D33 Girls Bottoms Jordache" at bounding box center [519, 70] width 296 height 19
